Goal: Transaction & Acquisition: Subscribe to service/newsletter

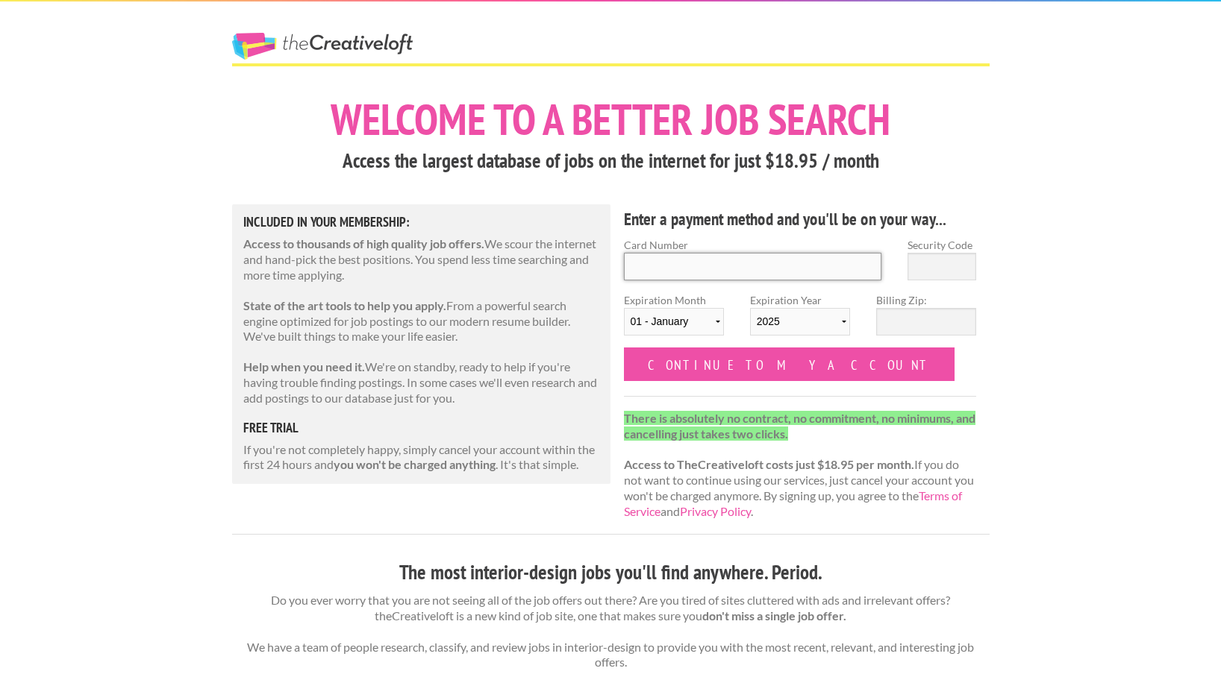
click at [698, 273] on input "Card Number" at bounding box center [753, 267] width 258 height 28
type input "4147202652354059"
type input "198"
select select "2029"
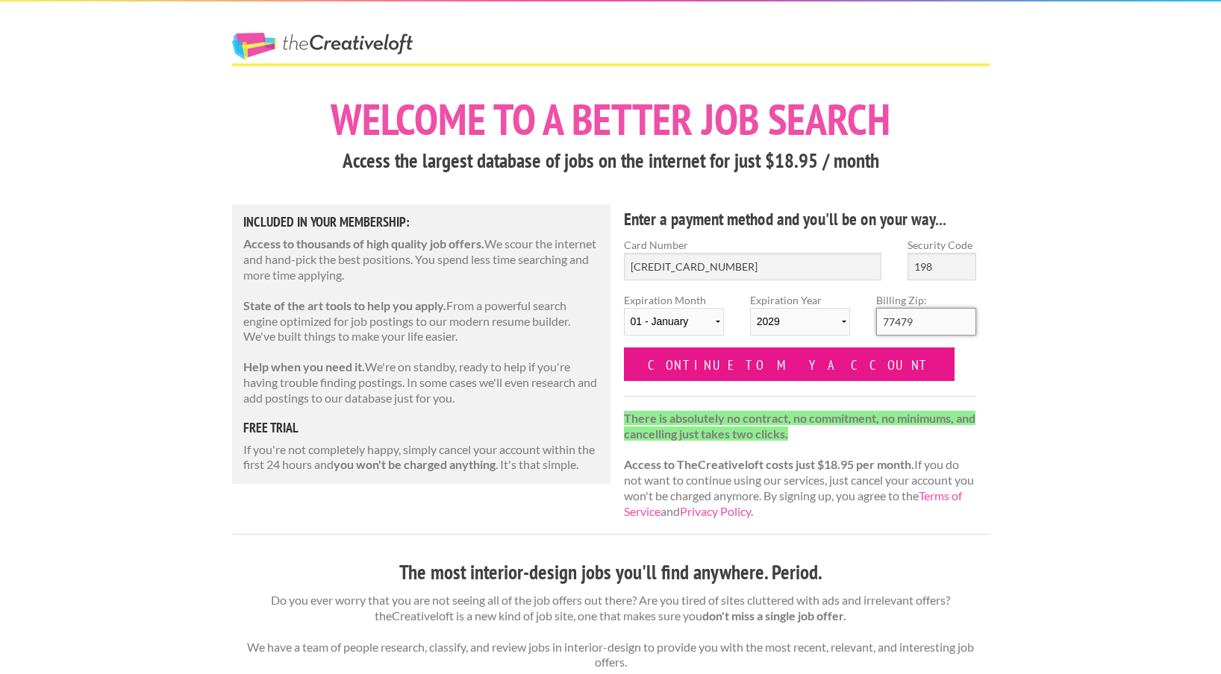
type input "77479"
click at [761, 367] on input "Continue to my account" at bounding box center [789, 365] width 331 height 34
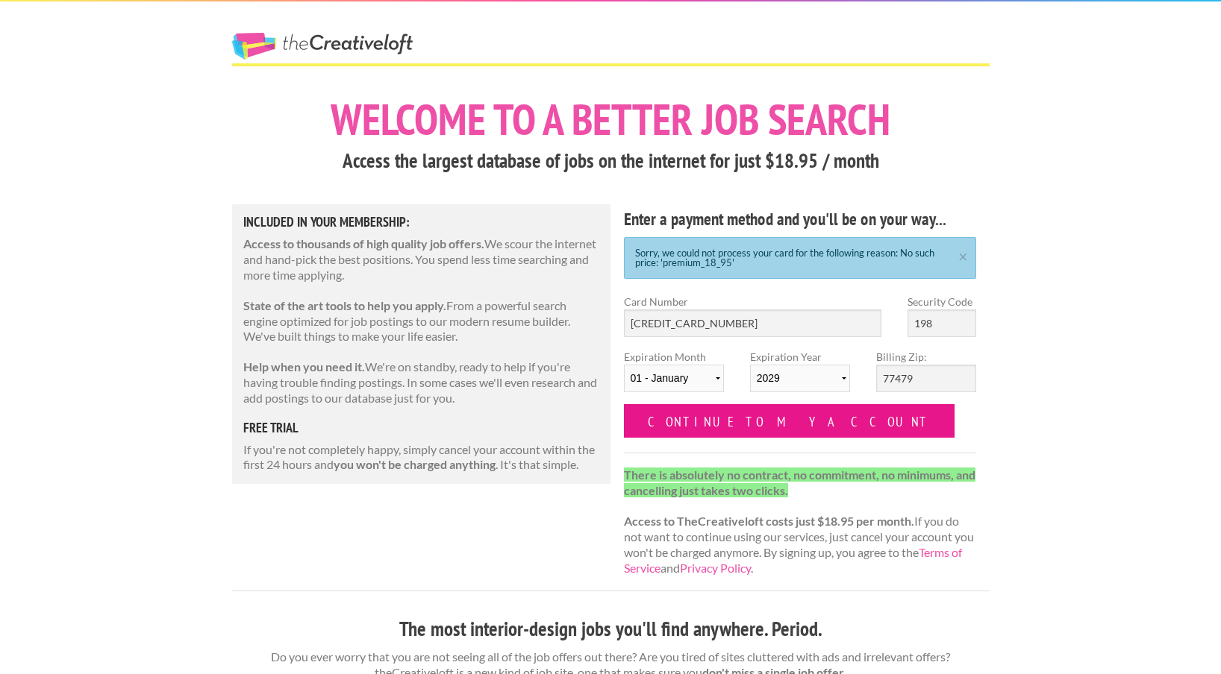
click at [727, 424] on input "Continue to my account" at bounding box center [789, 421] width 331 height 34
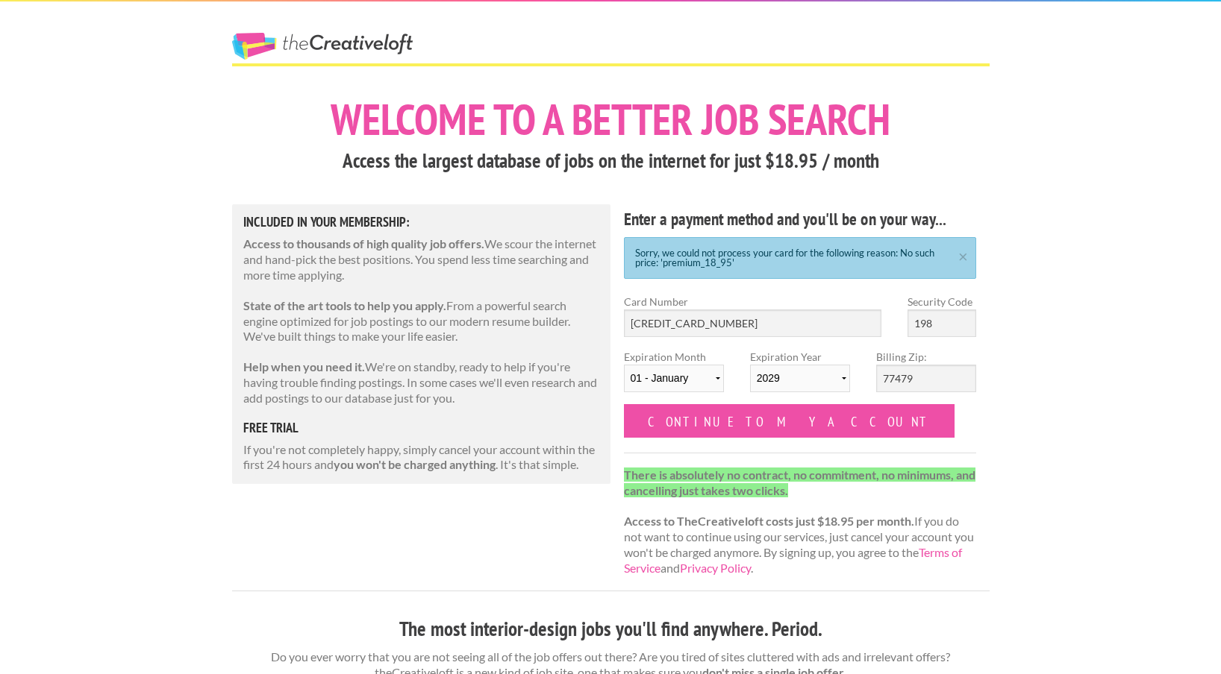
click at [350, 35] on link "The Creative Loft" at bounding box center [322, 46] width 181 height 27
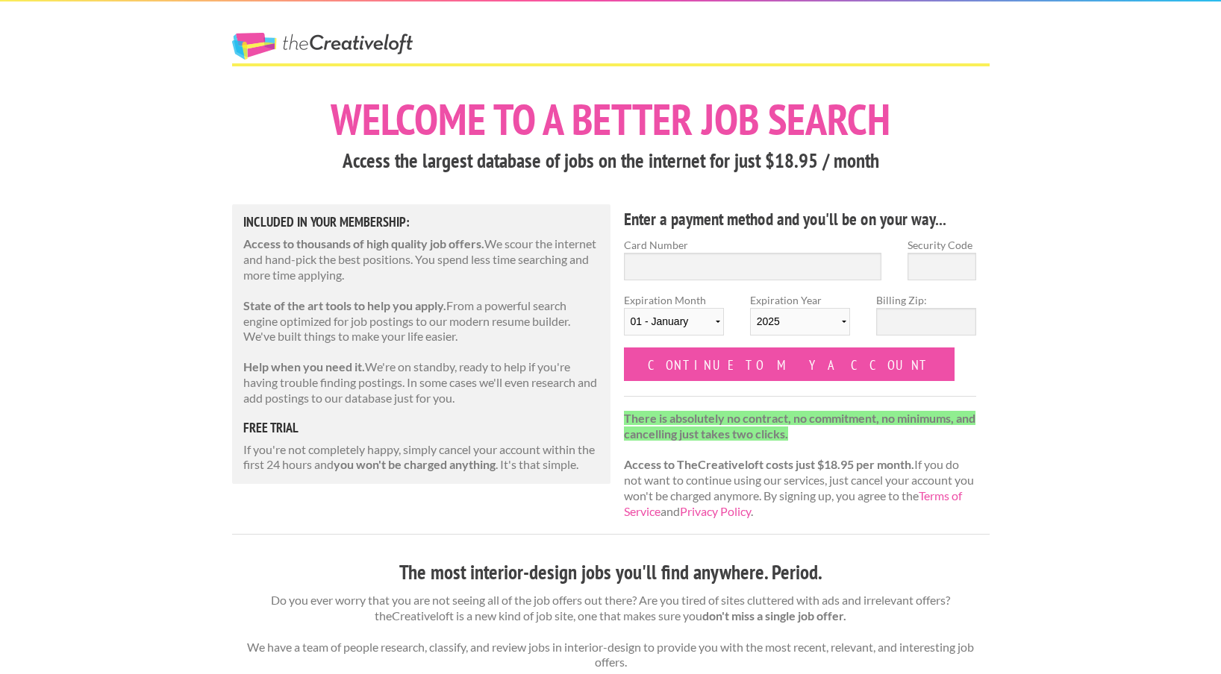
click at [350, 35] on link "The Creative Loft" at bounding box center [322, 46] width 181 height 27
click at [832, 257] on input "Card Number" at bounding box center [753, 267] width 258 height 28
type input "[CREDIT_CARD_NUMBER]"
type input "198"
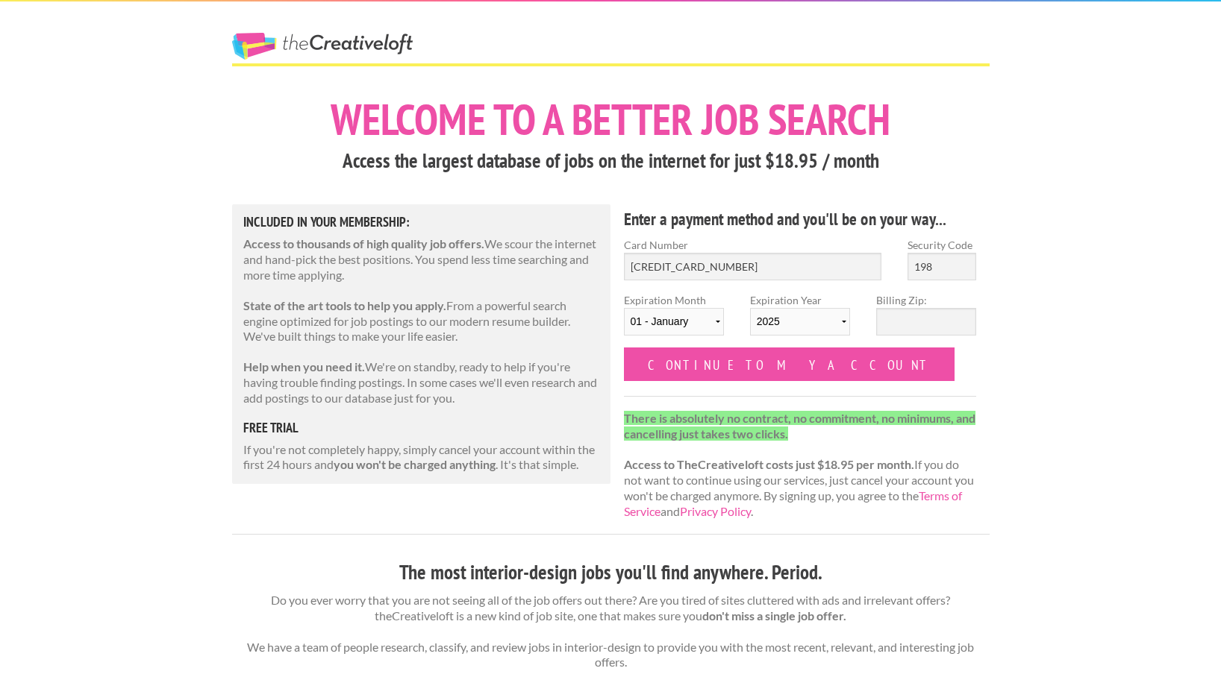
select select "2029"
type input "77479"
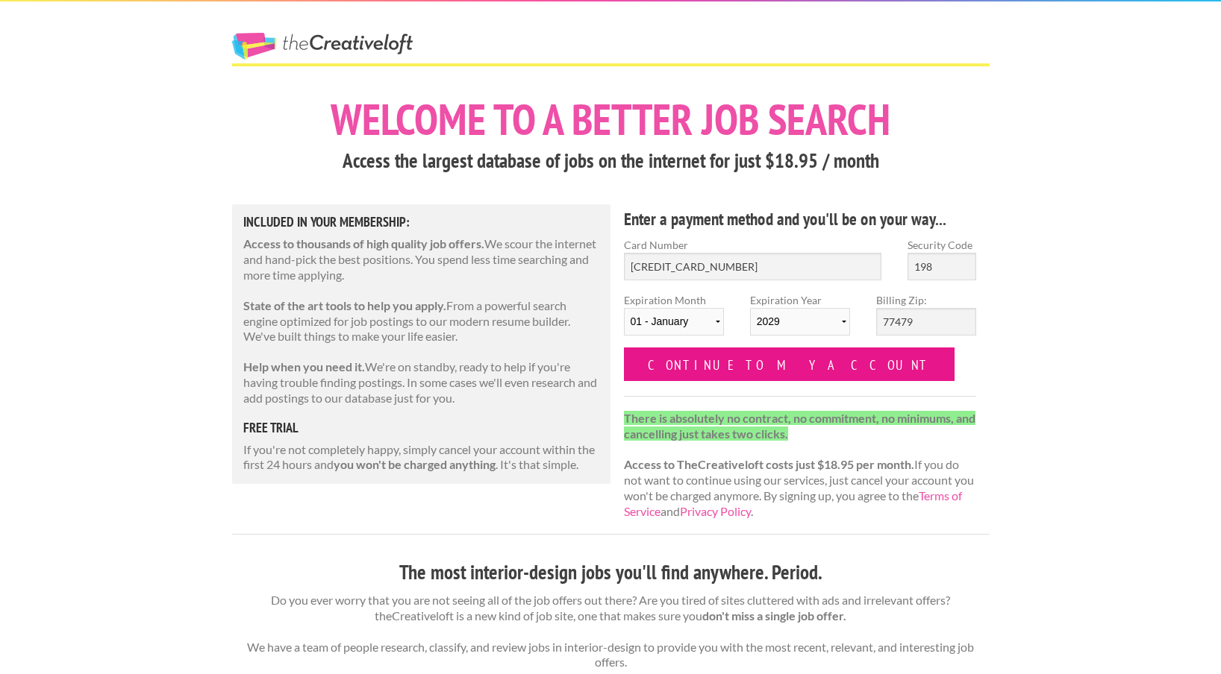
click at [764, 364] on input "Continue to my account" at bounding box center [789, 365] width 331 height 34
